Goal: Task Accomplishment & Management: Manage account settings

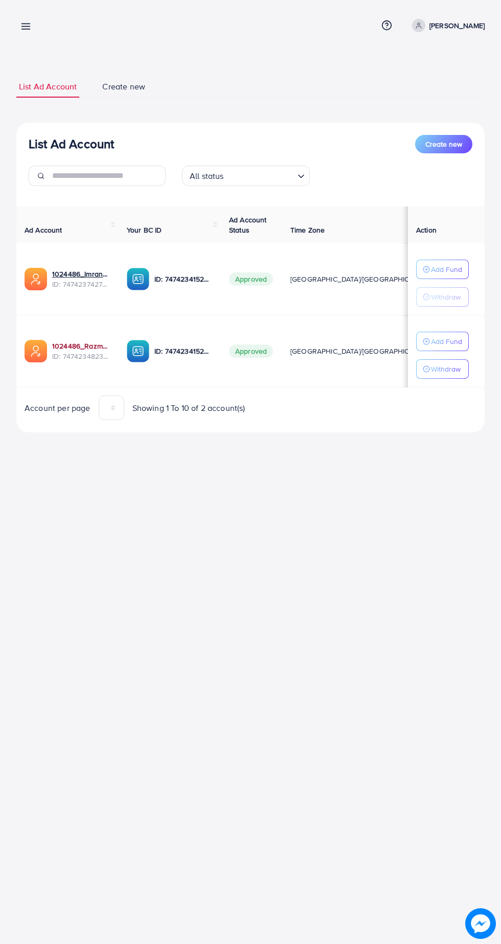
click at [75, 348] on link "1024486_Razman_1740230915595" at bounding box center [81, 346] width 58 height 10
click at [463, 25] on p "Ahmad ch" at bounding box center [456, 25] width 55 height 12
click at [432, 83] on span "Log out" at bounding box center [424, 84] width 28 height 12
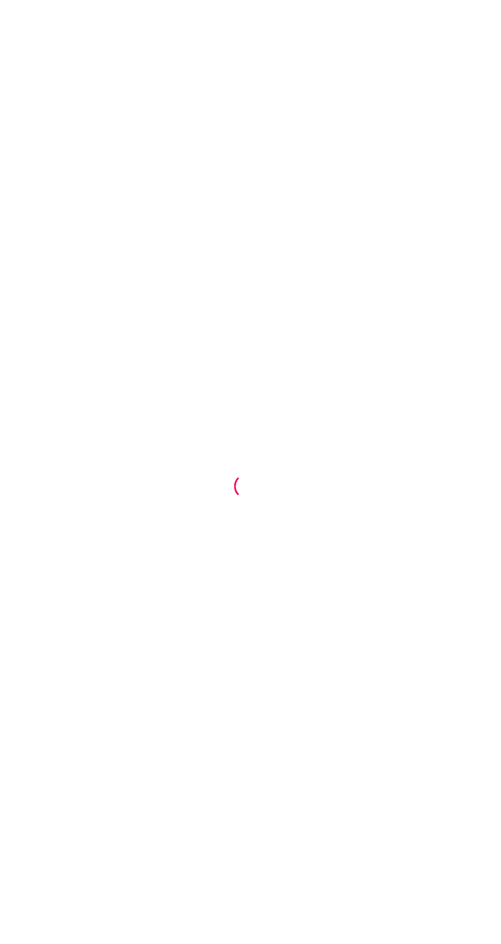
click at [497, 331] on div at bounding box center [250, 472] width 501 height 944
click at [390, 749] on div at bounding box center [250, 472] width 501 height 944
